Goal: Task Accomplishment & Management: Manage account settings

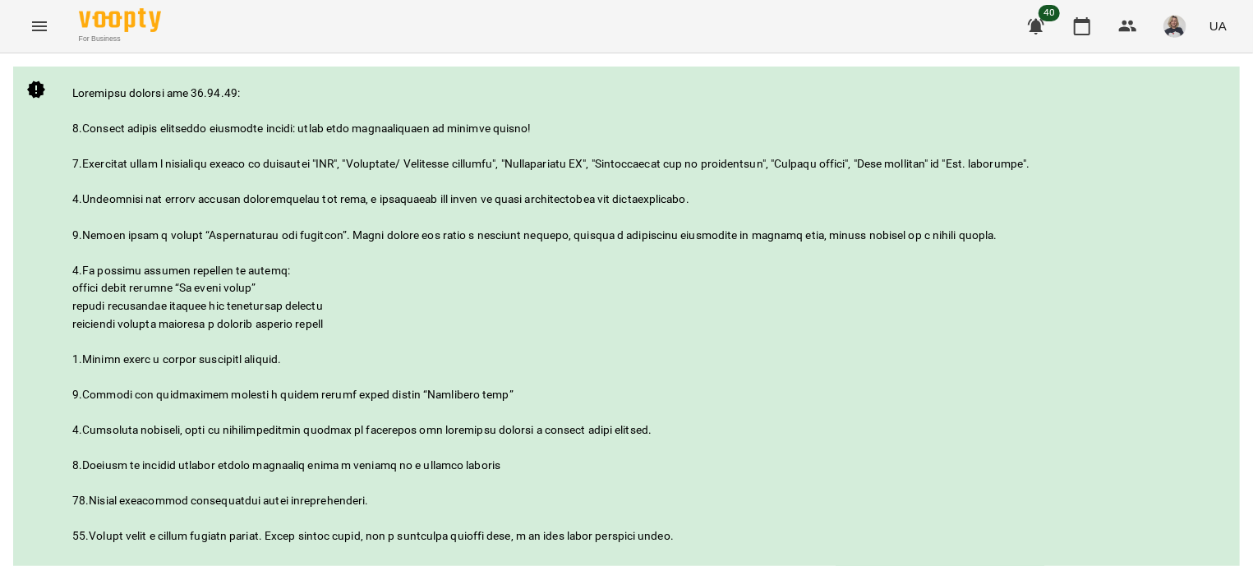
scroll to position [396, 0]
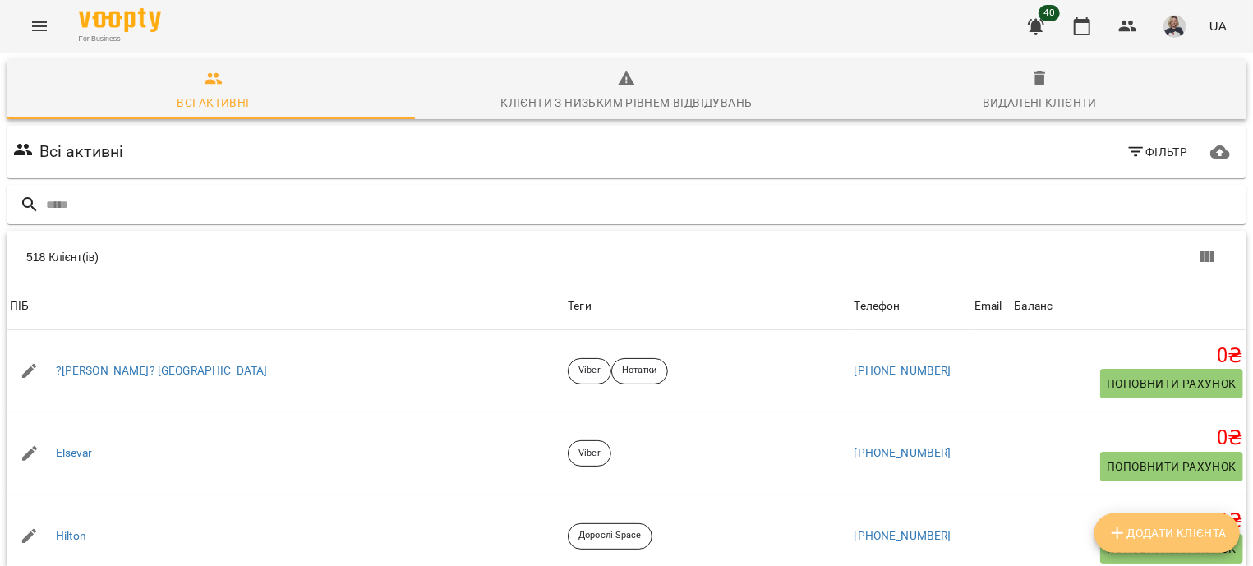
click at [1156, 536] on span "Додати клієнта" at bounding box center [1166, 533] width 119 height 20
select select "**"
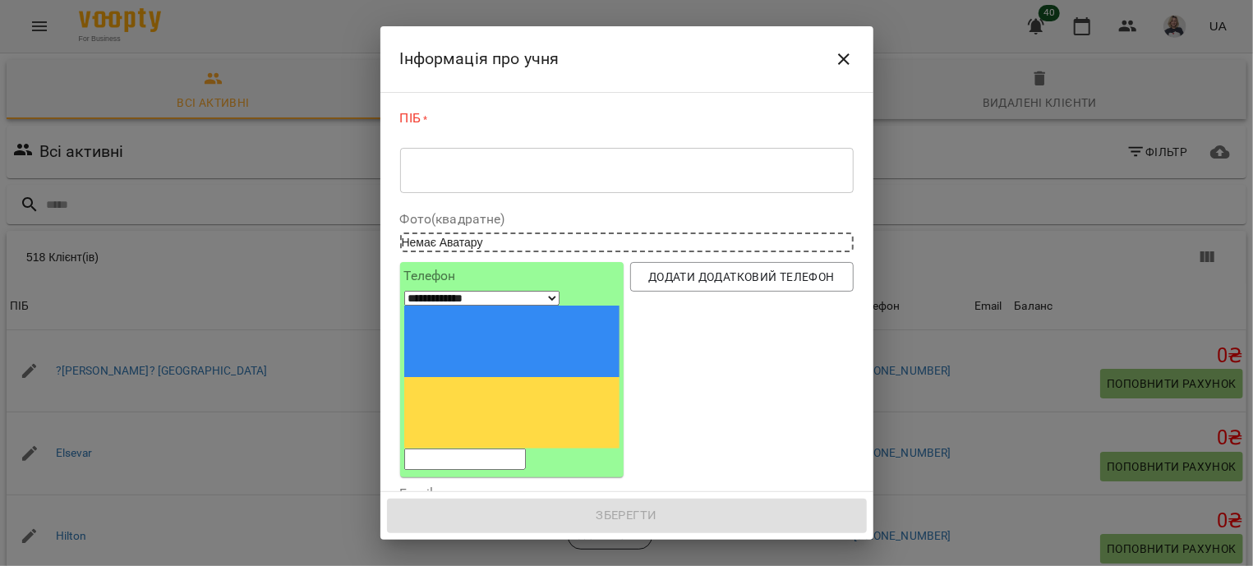
click at [435, 158] on div "* ​" at bounding box center [627, 170] width 454 height 46
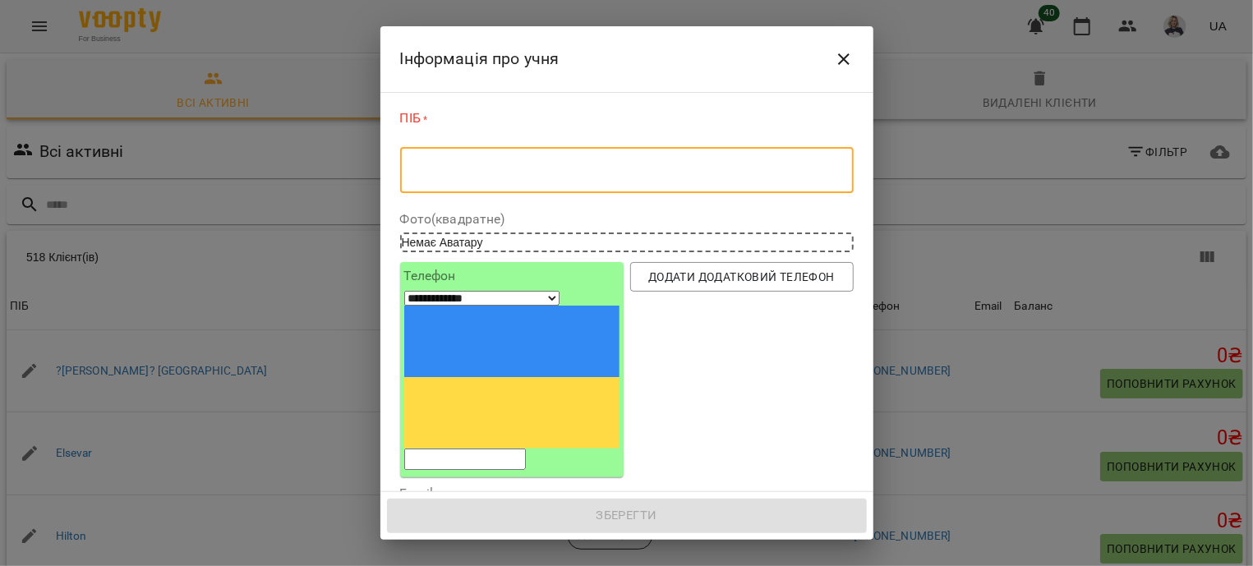
type textarea "*"
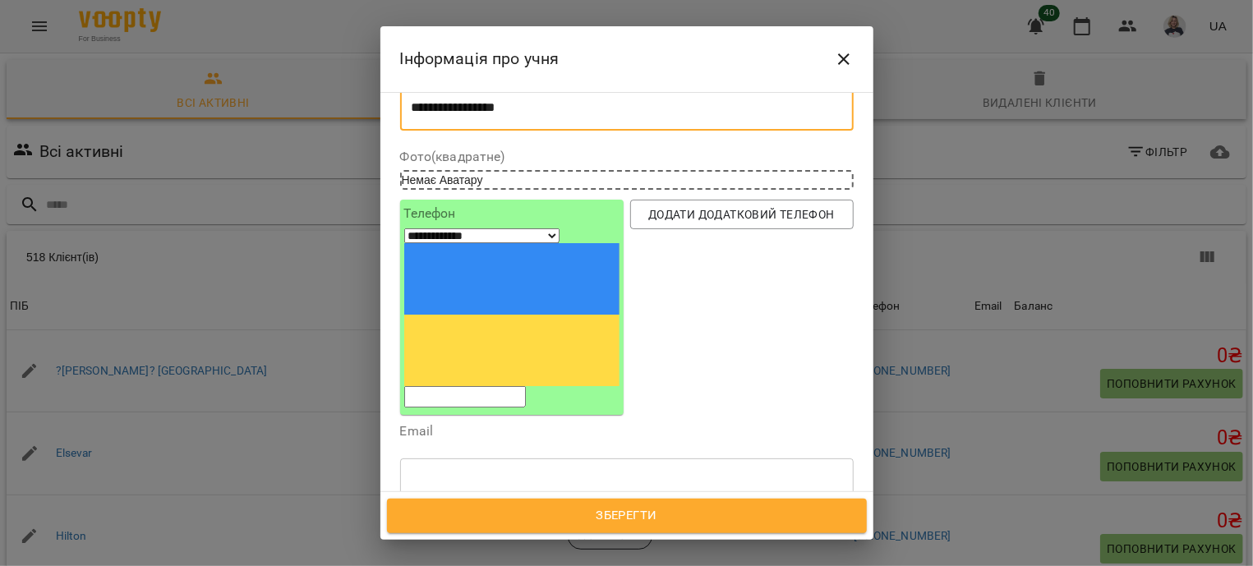
scroll to position [99, 0]
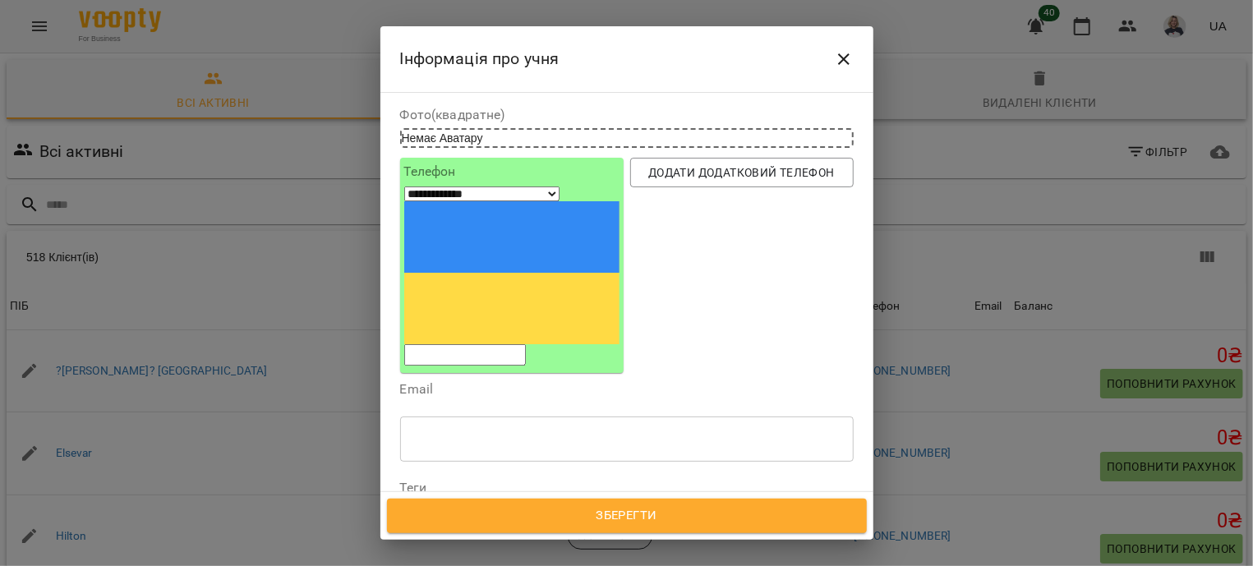
type textarea "**********"
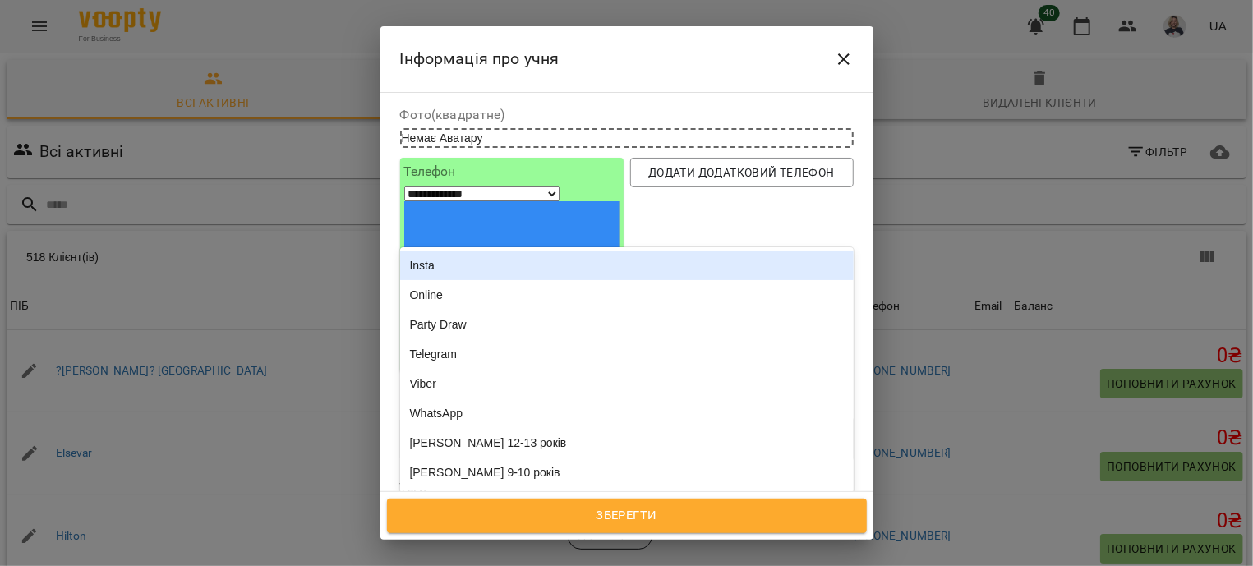
click at [477, 508] on div "Надрукуйте або оберіть..." at bounding box center [477, 516] width 137 height 16
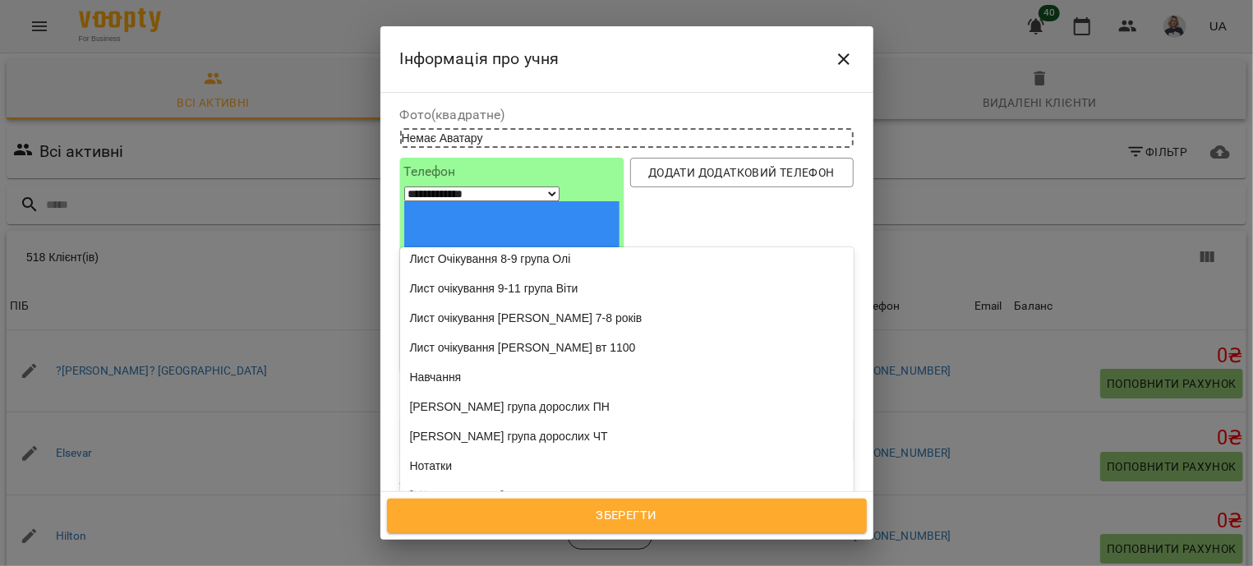
scroll to position [0, 0]
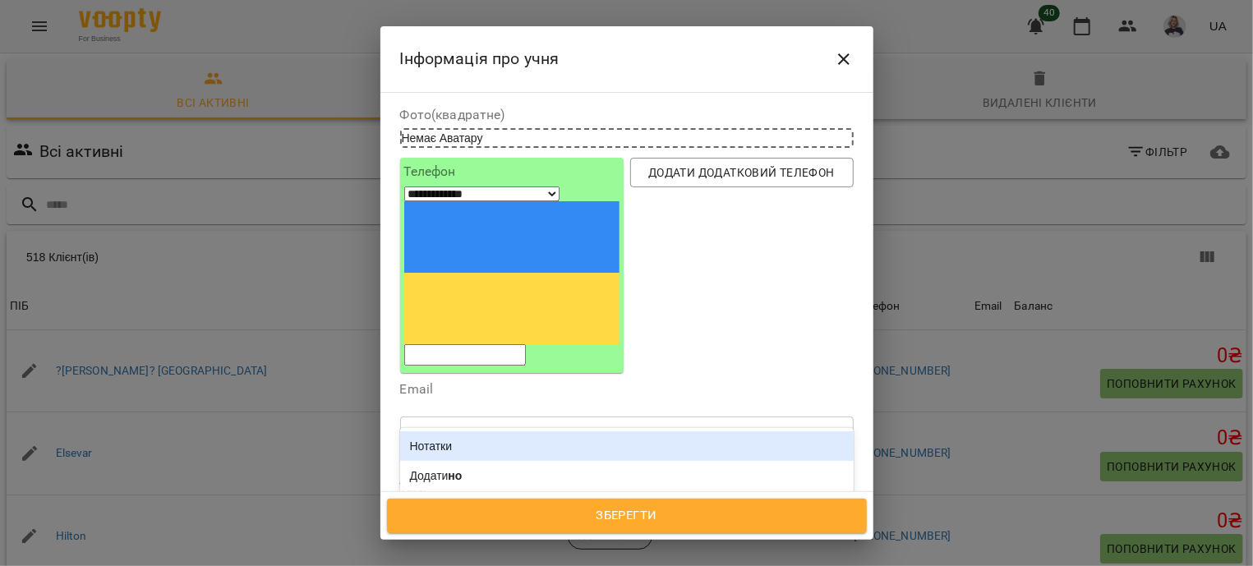
type input "***"
click at [457, 431] on div "Нотатки" at bounding box center [627, 446] width 454 height 30
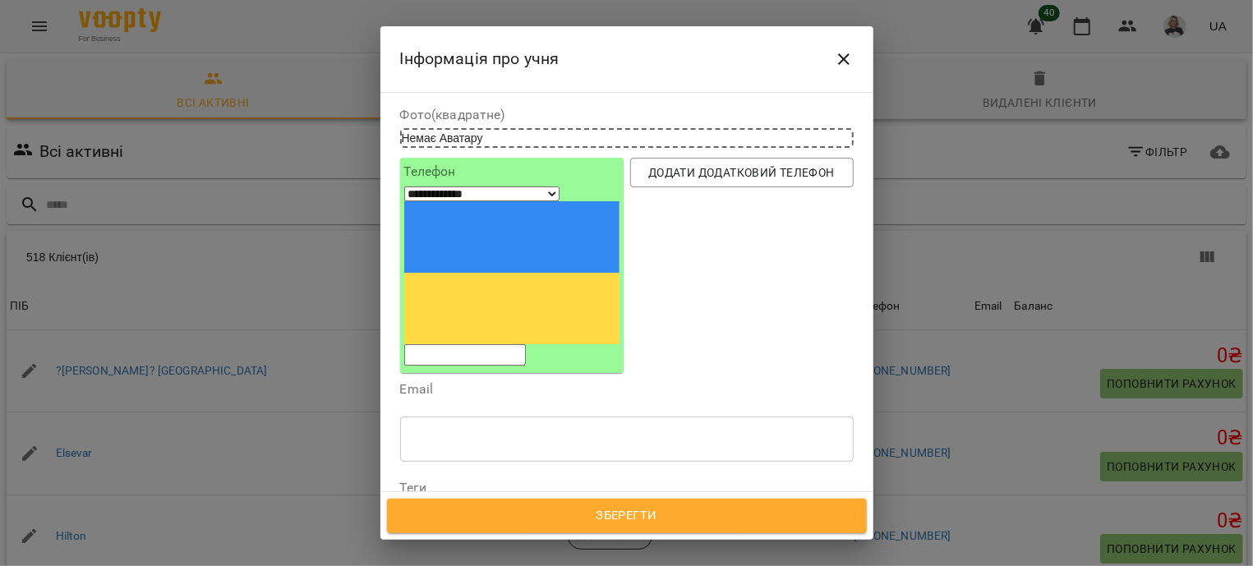
scroll to position [198, 0]
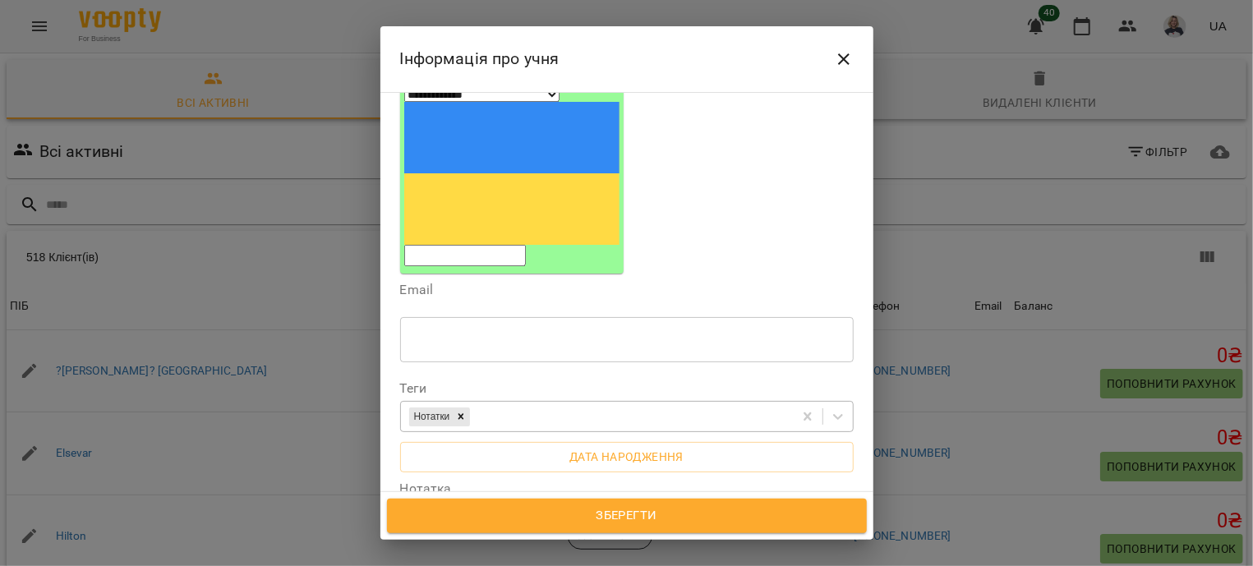
click at [461, 530] on textarea at bounding box center [627, 538] width 431 height 16
type textarea "*"
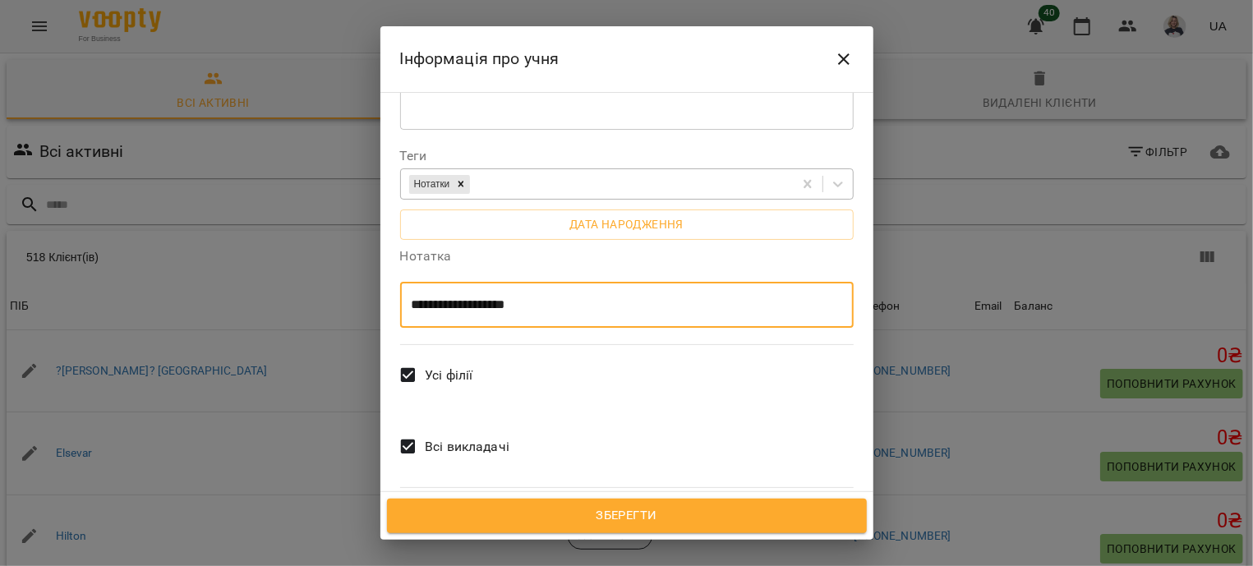
scroll to position [0, 0]
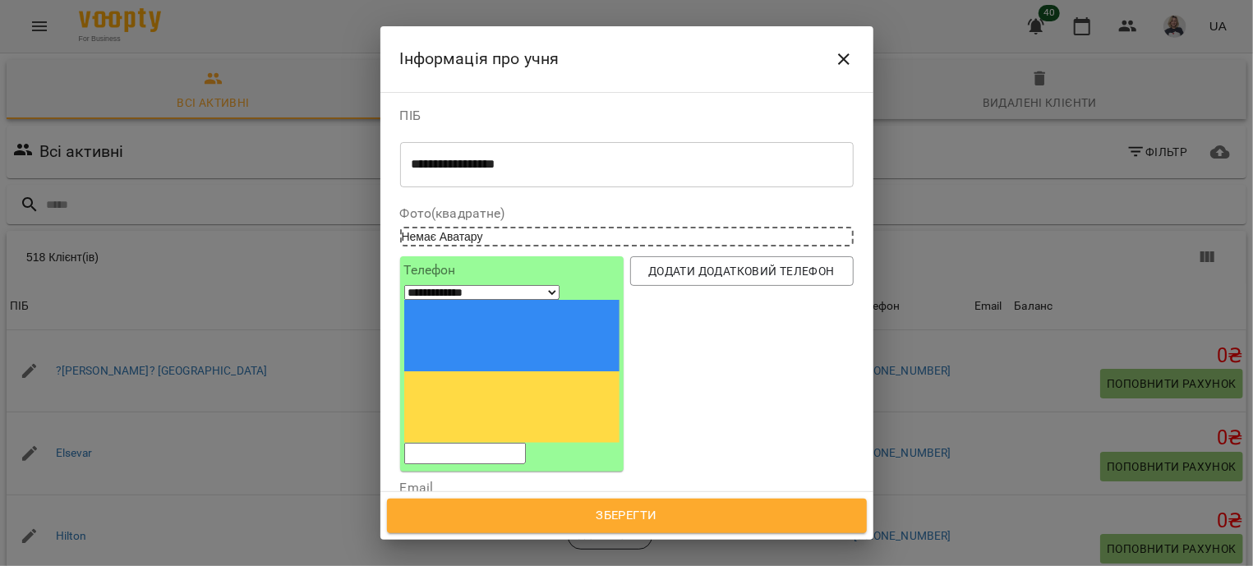
type textarea "**********"
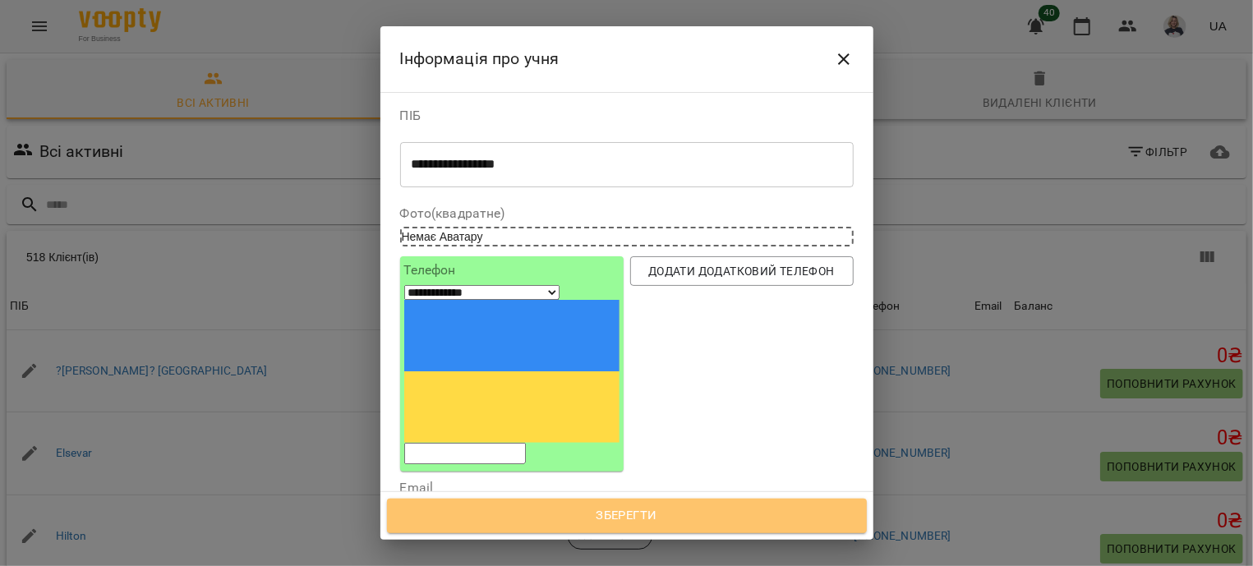
click at [659, 512] on span "Зберегти" at bounding box center [627, 515] width 444 height 21
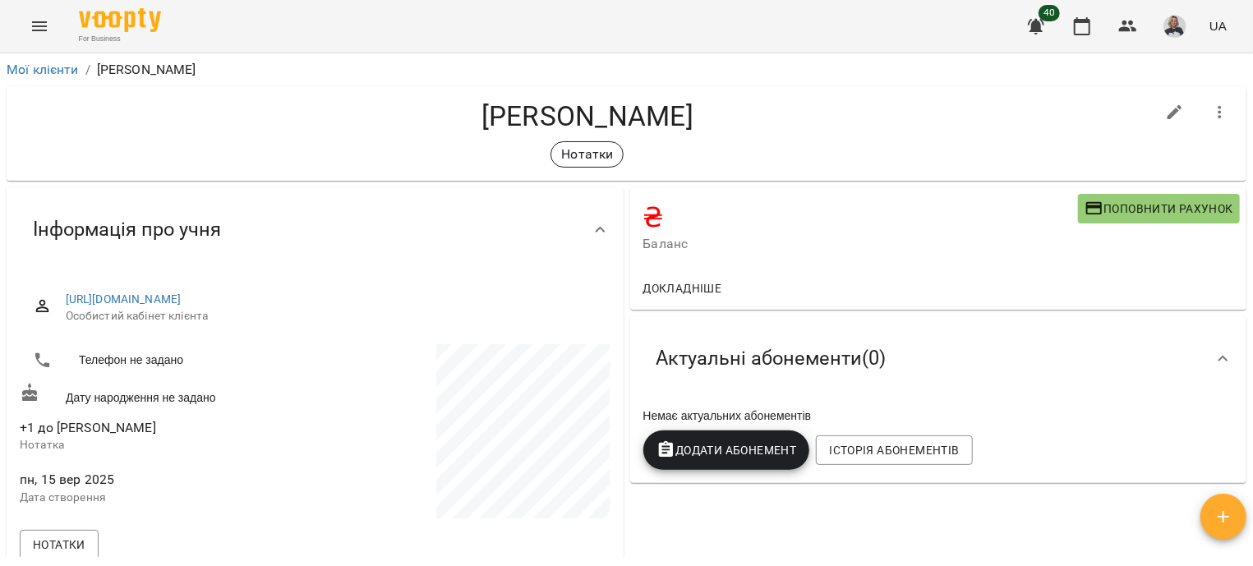
drag, startPoint x: 762, startPoint y: 96, endPoint x: 376, endPoint y: 93, distance: 386.2
click at [376, 93] on div "Юрцевич Анастасія Нотатки" at bounding box center [627, 133] width 1240 height 94
click at [53, 70] on link "Мої клієнти" at bounding box center [43, 70] width 72 height 16
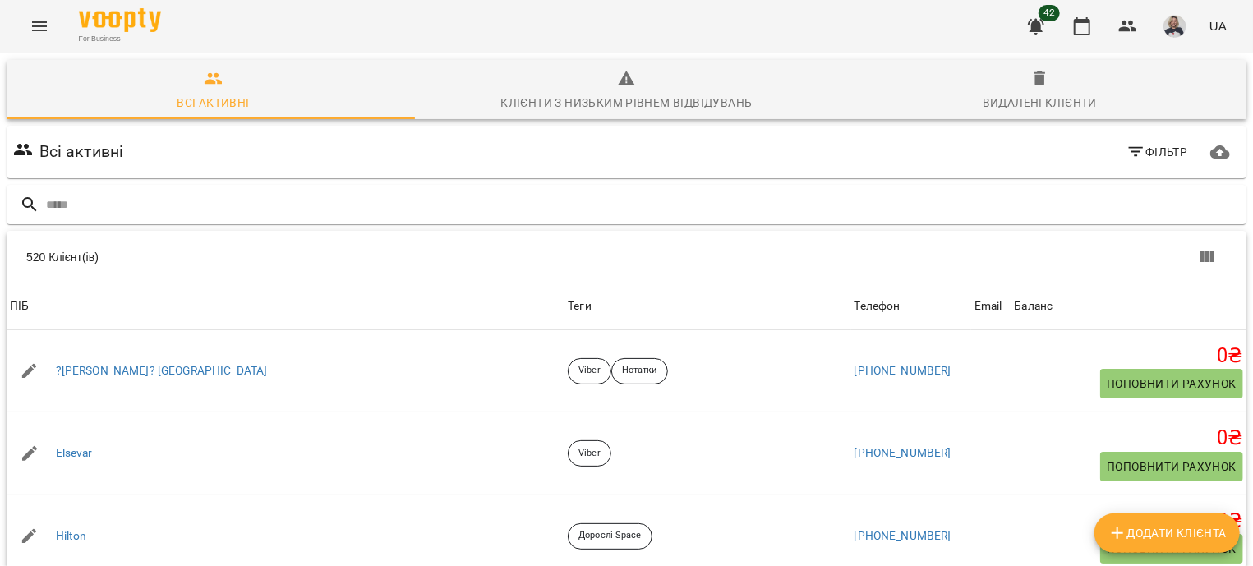
click at [1168, 541] on span "Додати клієнта" at bounding box center [1166, 533] width 119 height 20
select select "**"
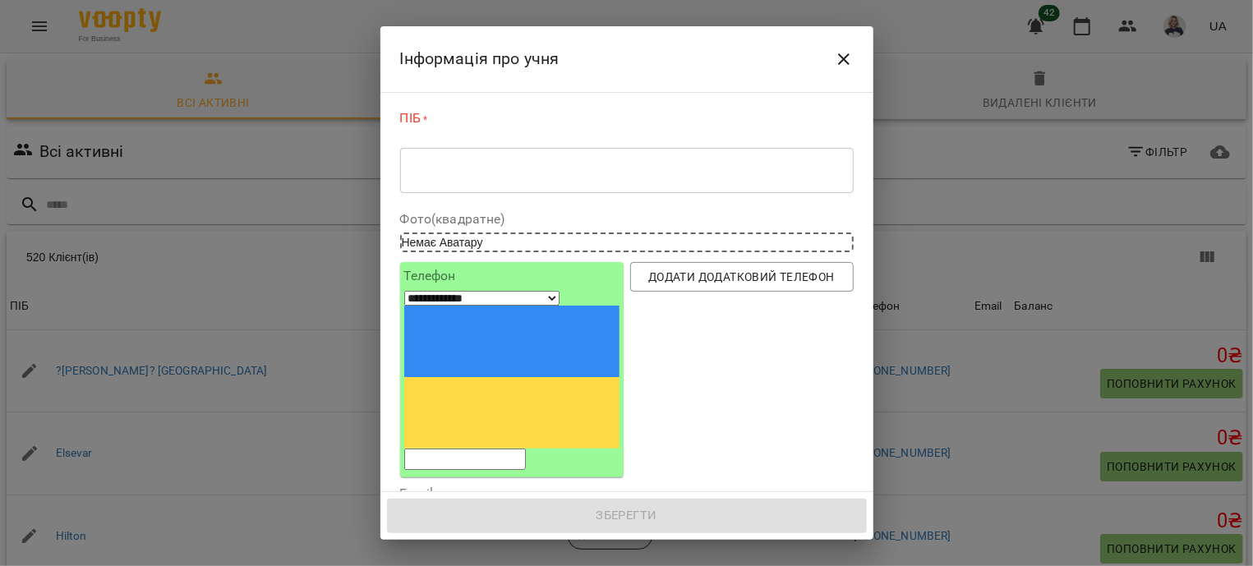
click at [463, 171] on textarea at bounding box center [627, 171] width 431 height 16
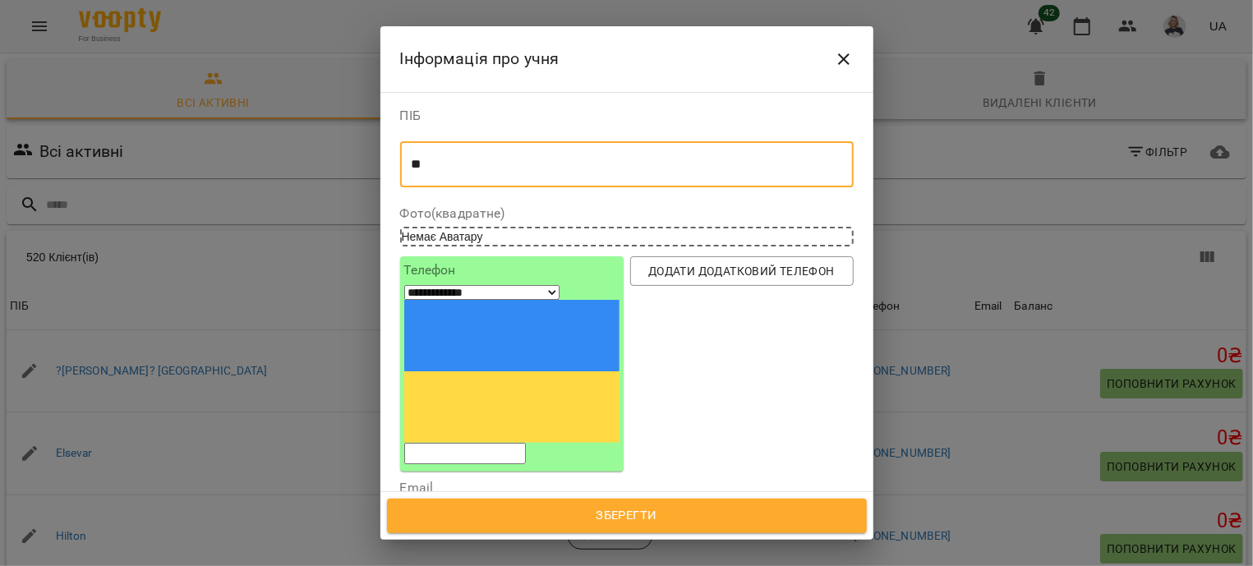
type textarea "*"
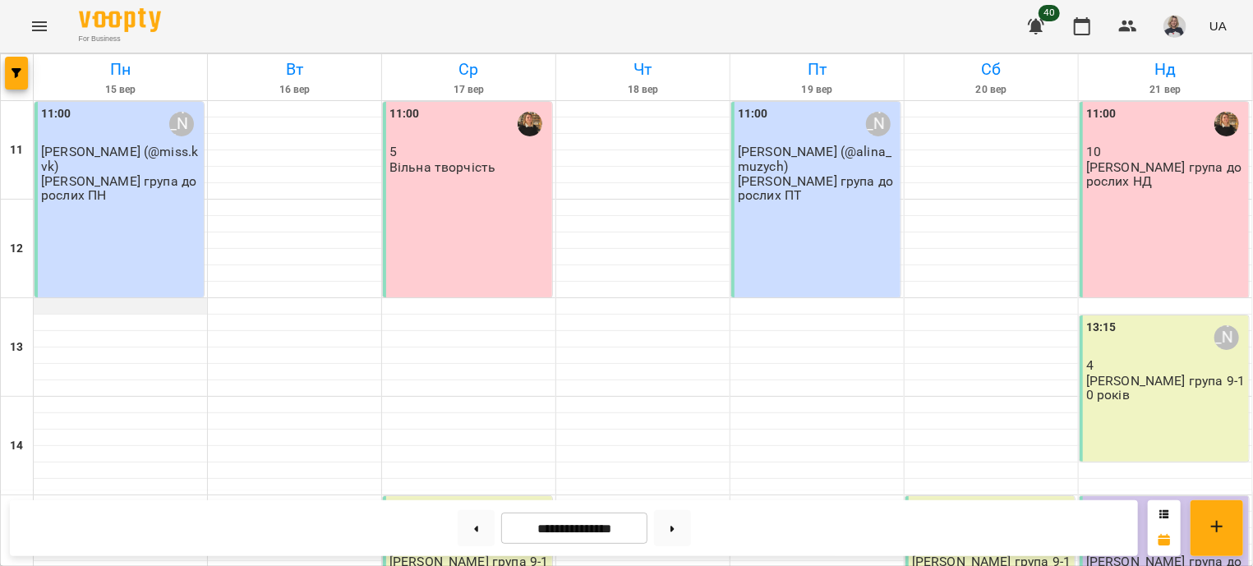
scroll to position [496, 0]
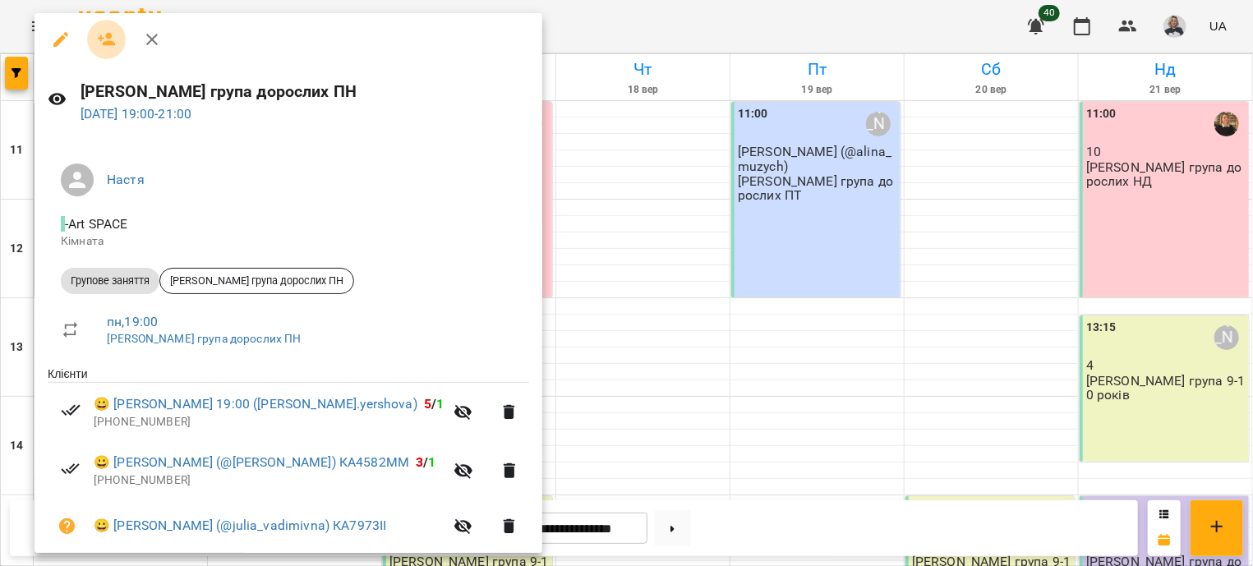
click at [102, 42] on icon "button" at bounding box center [107, 40] width 20 height 20
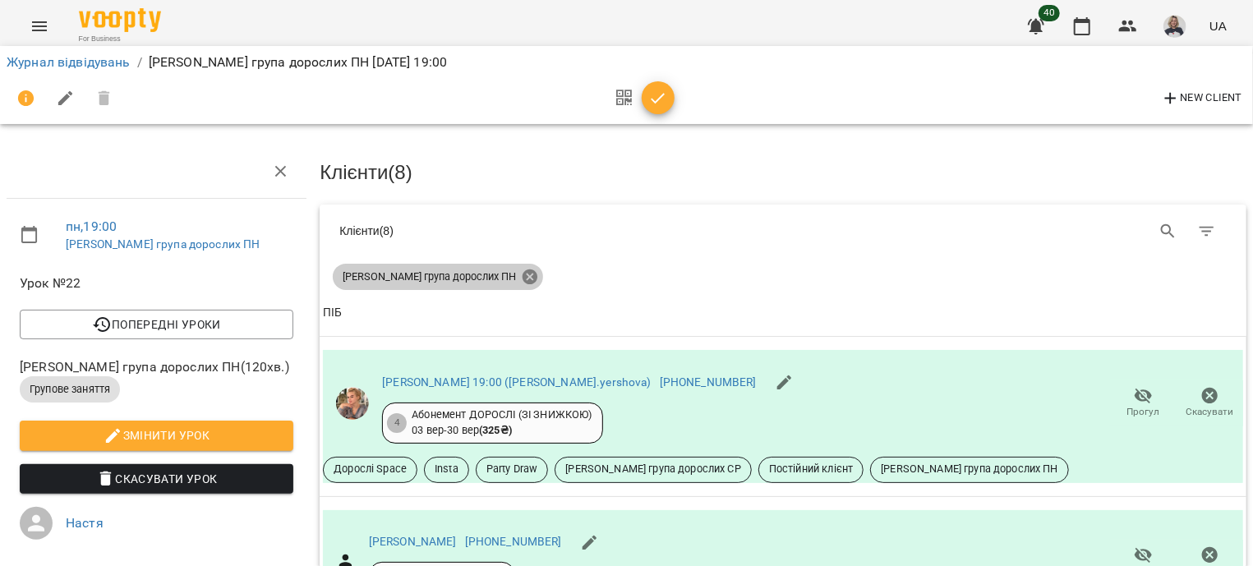
click at [523, 269] on icon at bounding box center [530, 276] width 15 height 15
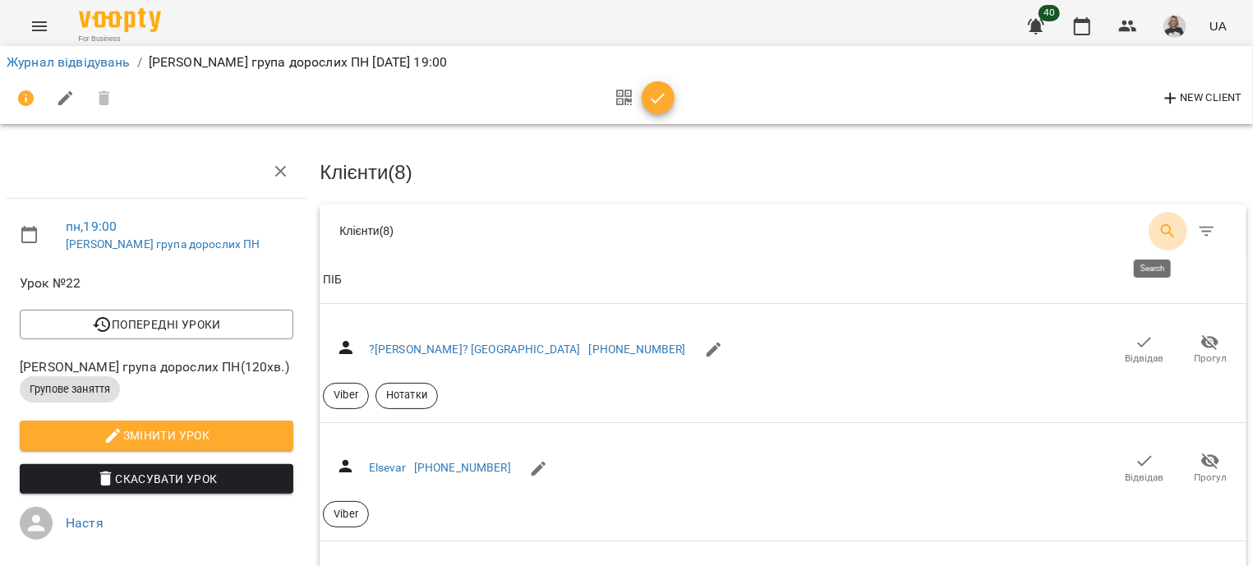
click at [1161, 224] on icon "Search" at bounding box center [1168, 231] width 14 height 14
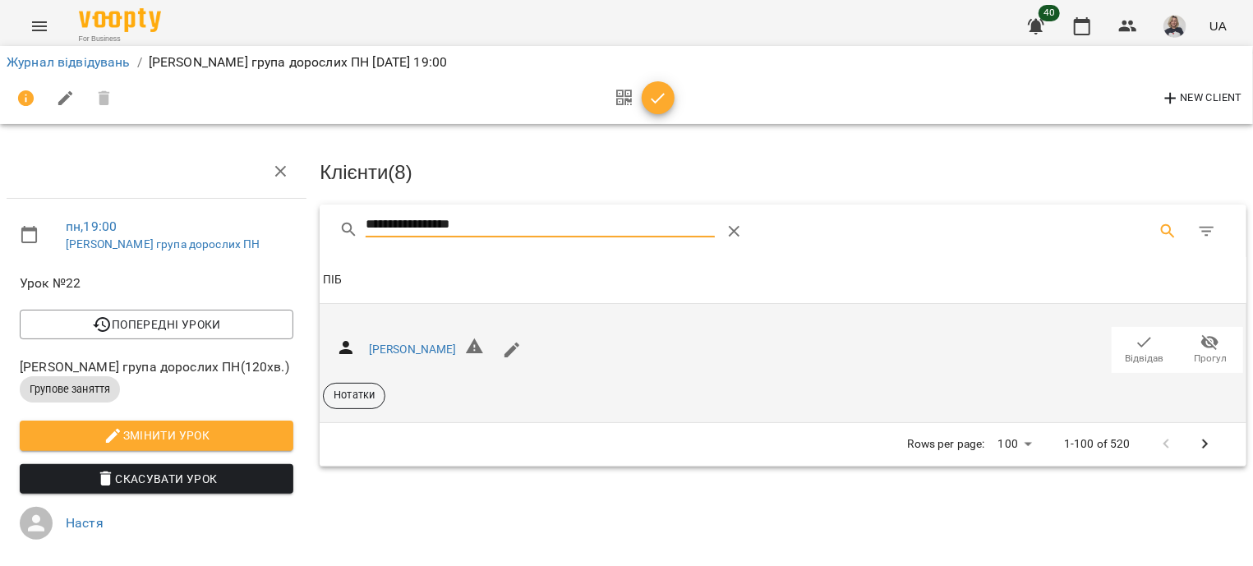
type input "**********"
click at [1126, 361] on span "Відвідав" at bounding box center [1145, 359] width 39 height 14
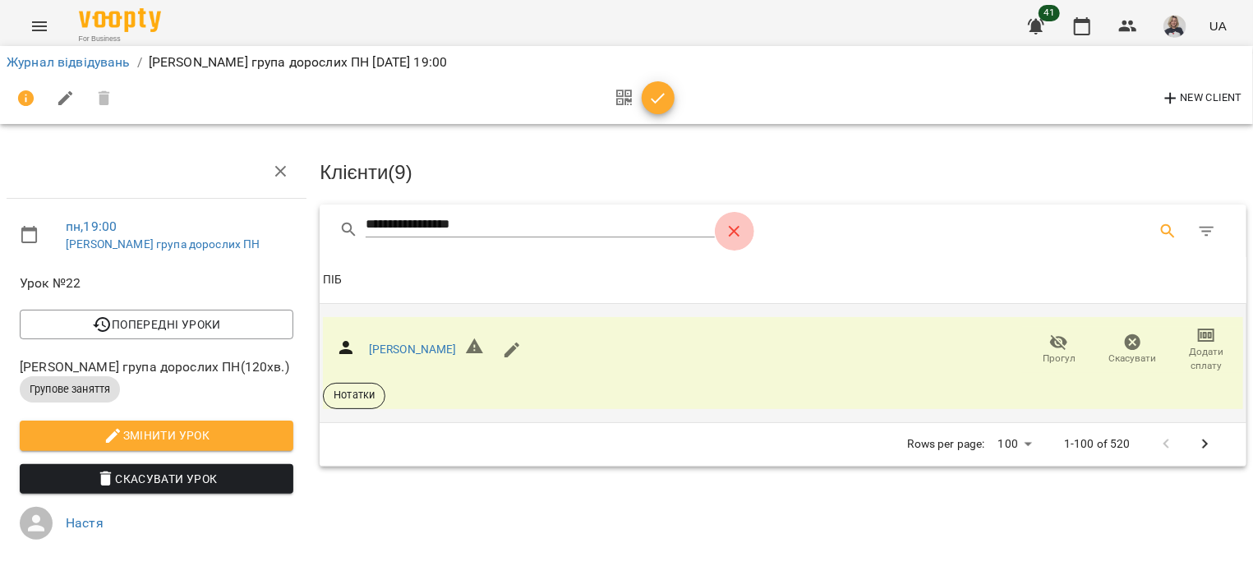
click at [742, 230] on icon "Table Toolbar" at bounding box center [735, 232] width 20 height 20
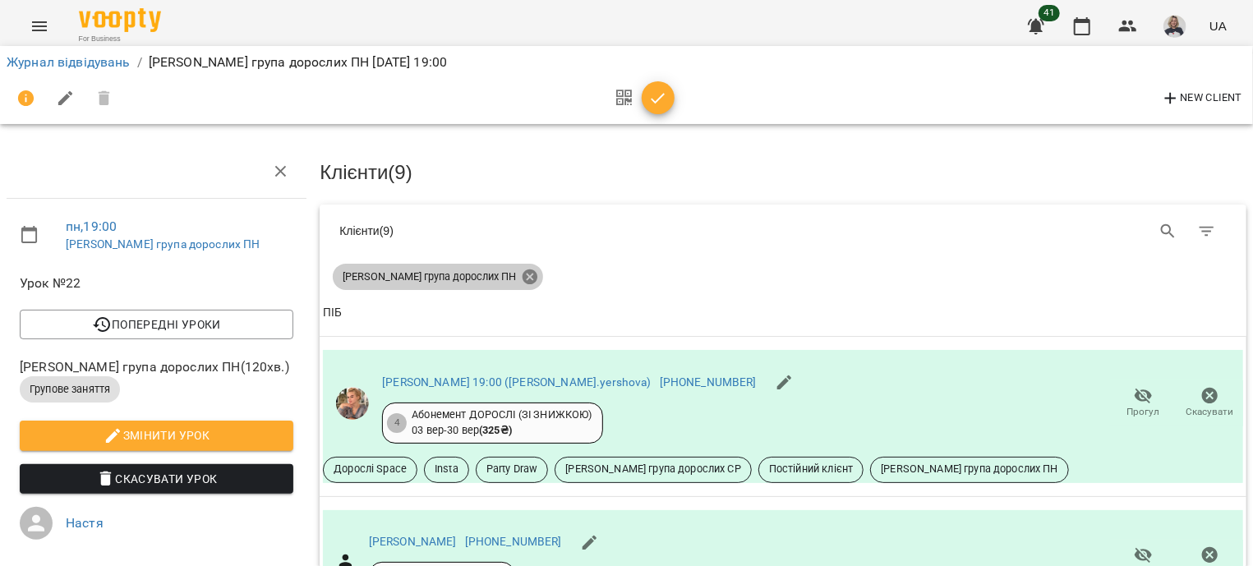
click at [523, 270] on icon at bounding box center [530, 276] width 15 height 15
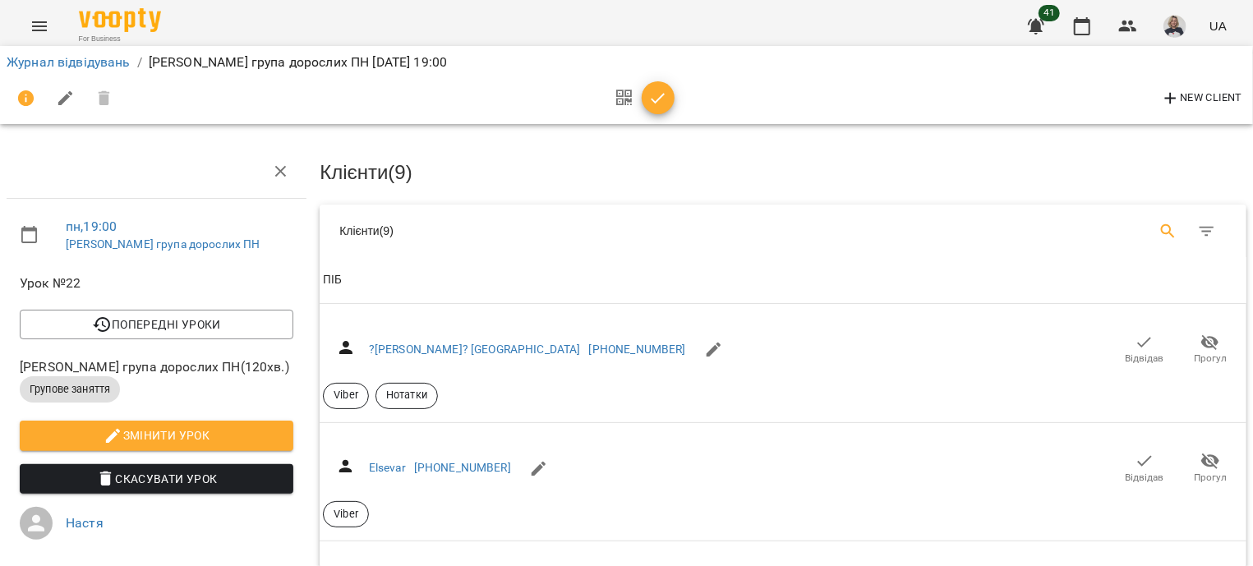
click at [1158, 228] on icon "Search" at bounding box center [1168, 232] width 20 height 20
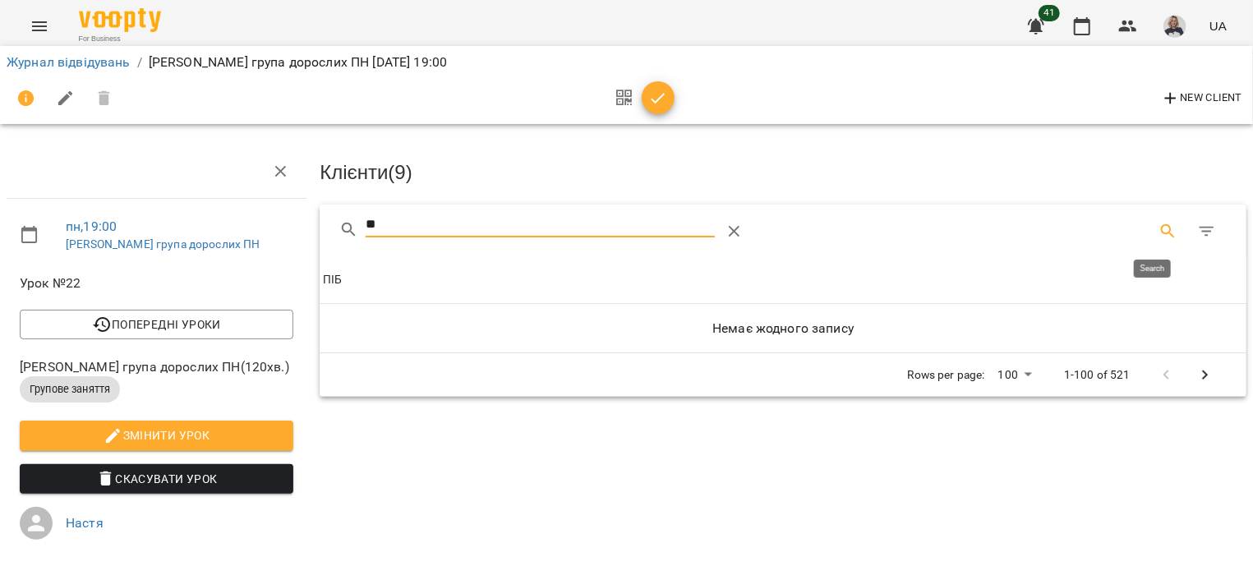
type input "*"
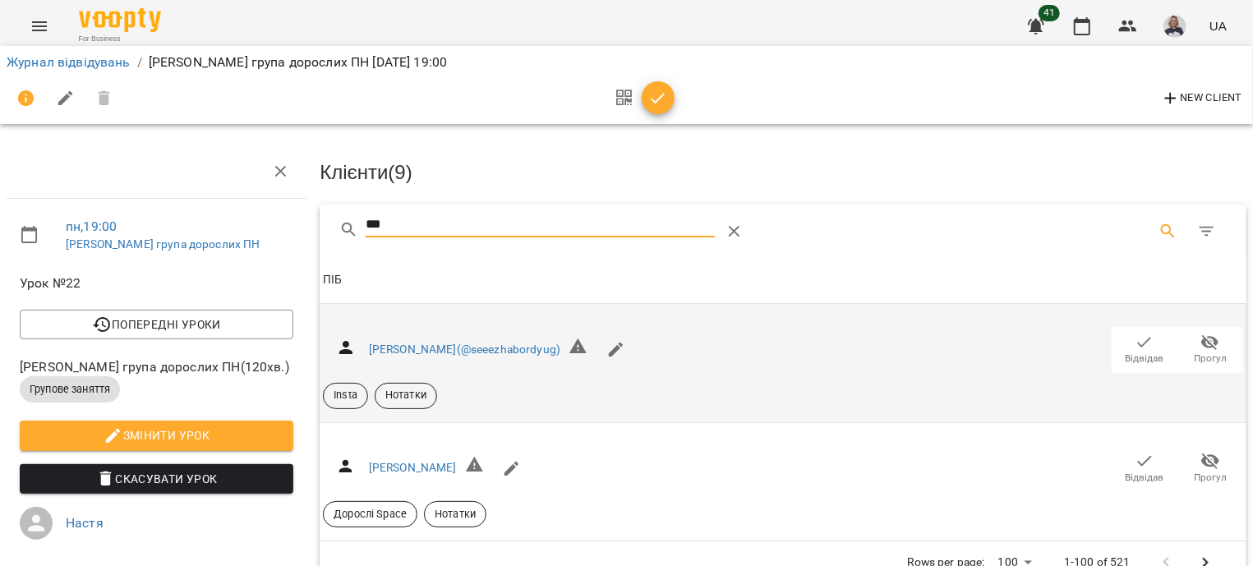
type input "***"
click at [1121, 348] on span "Відвідав" at bounding box center [1144, 349] width 46 height 33
